Goal: Navigation & Orientation: Find specific page/section

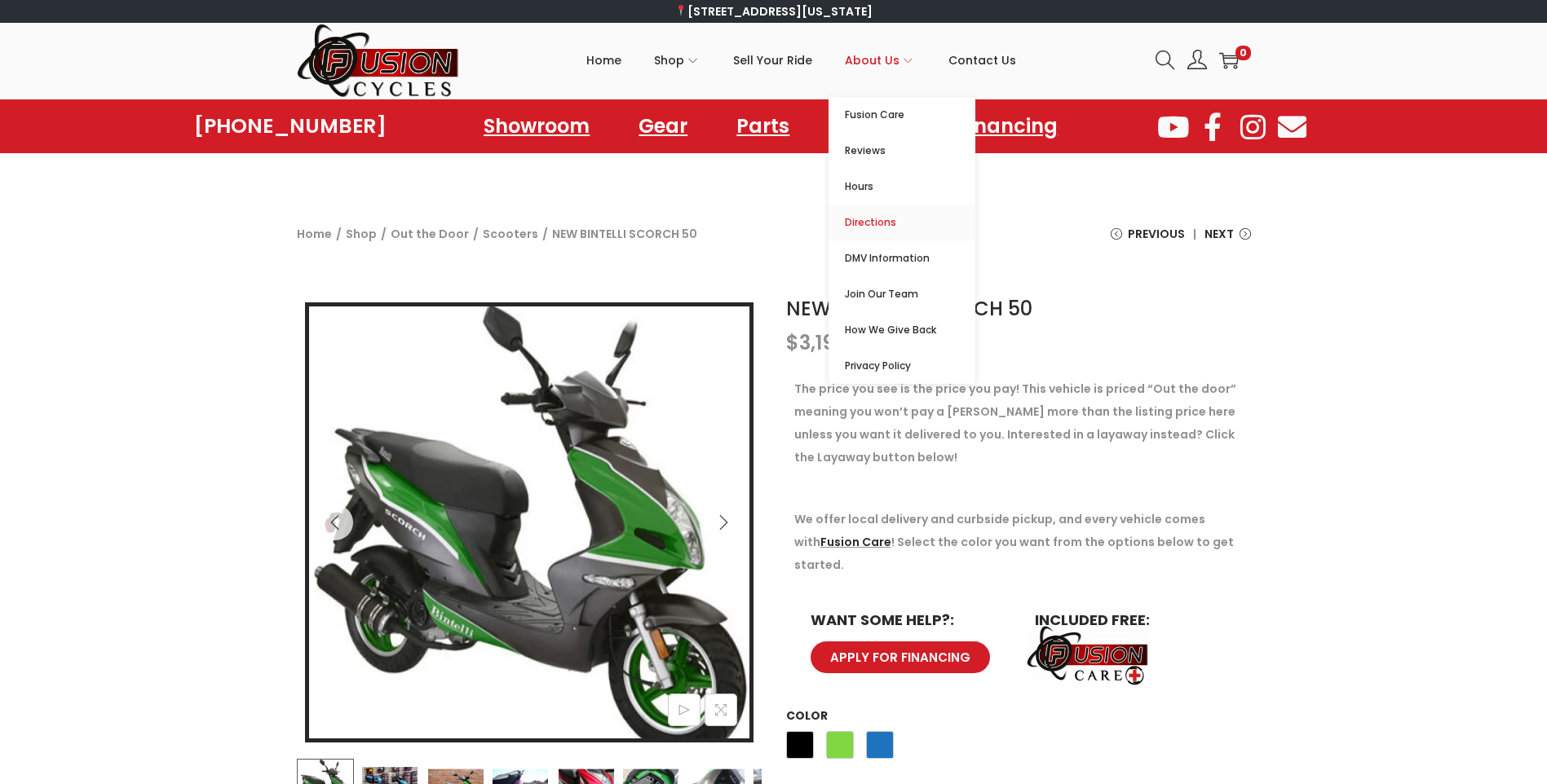
click at [873, 217] on span "Directions" at bounding box center [909, 222] width 130 height 19
